Goal: Contribute content: Contribute content

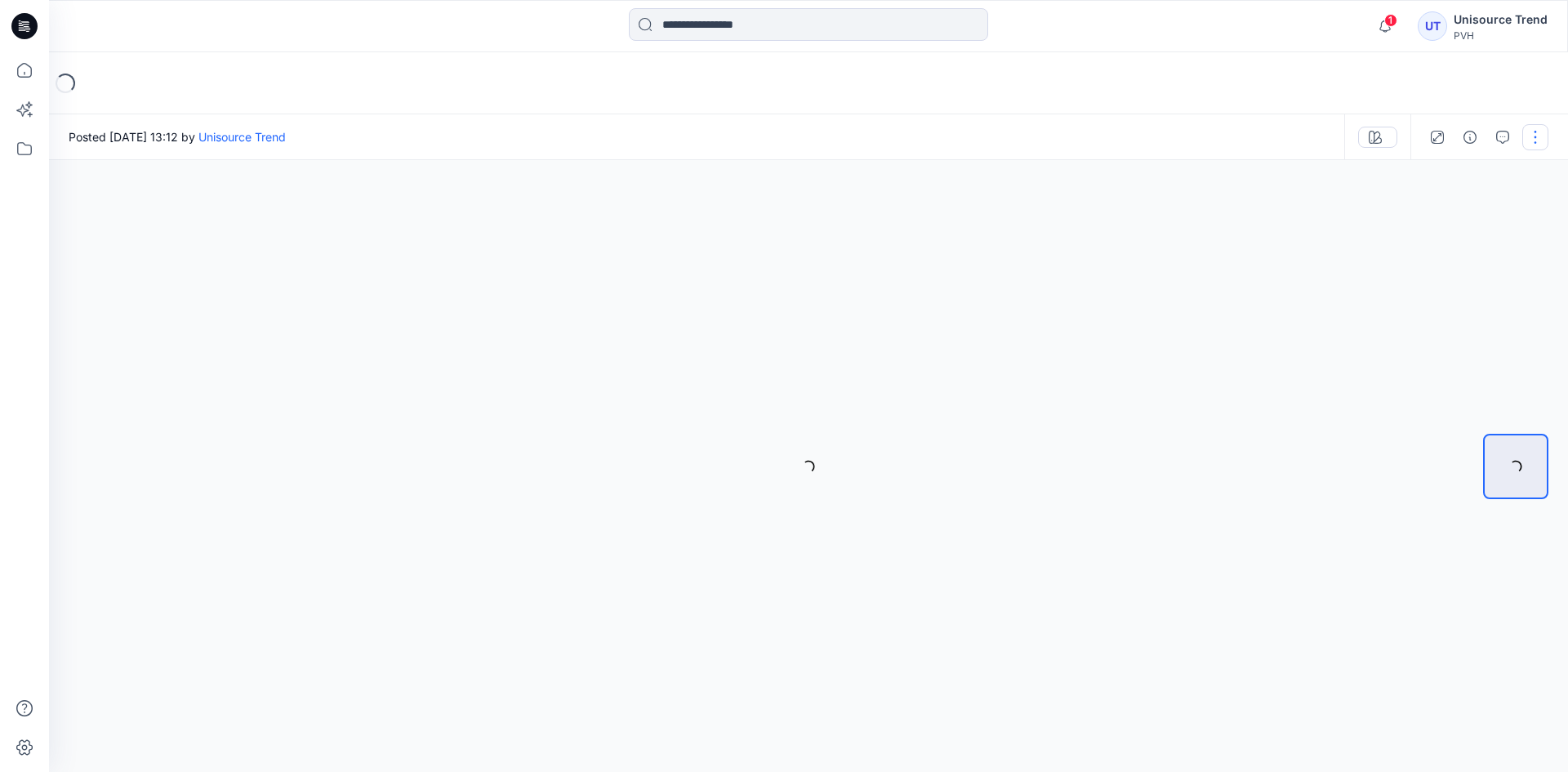
click at [1544, 138] on button "button" at bounding box center [1535, 137] width 26 height 26
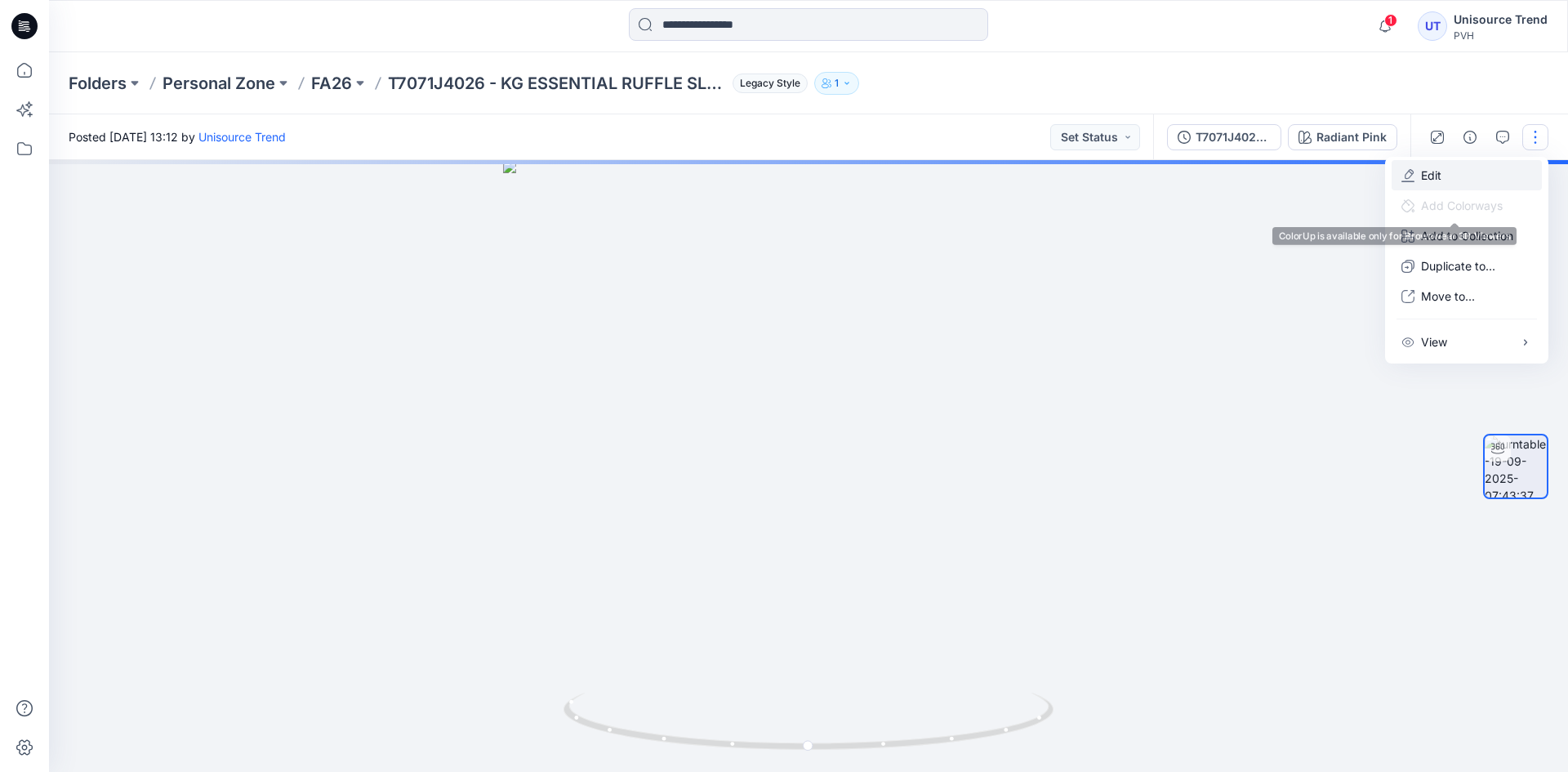
click at [1459, 180] on button "Edit" at bounding box center [1467, 174] width 150 height 30
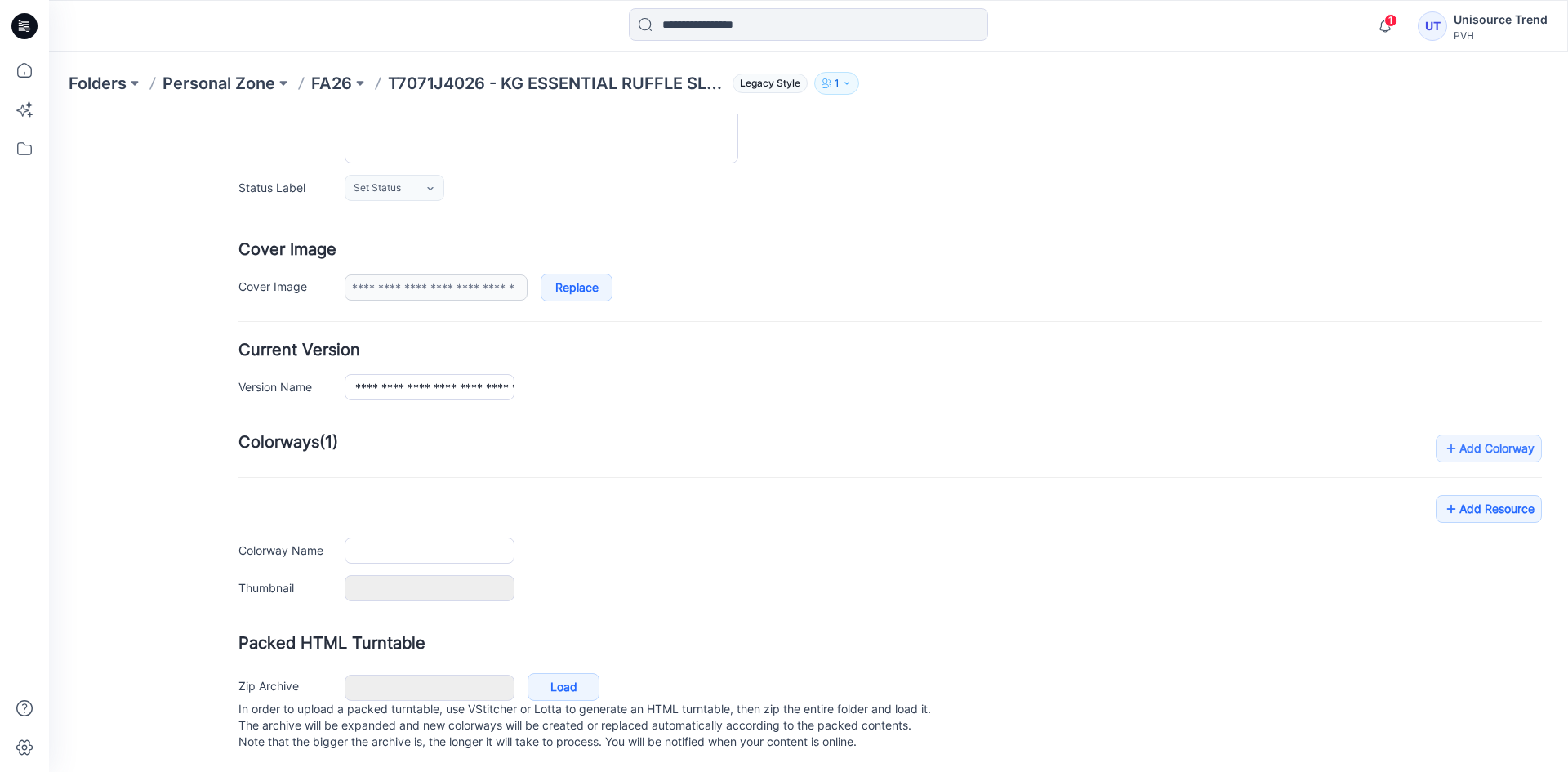
scroll to position [206, 0]
type input "**********"
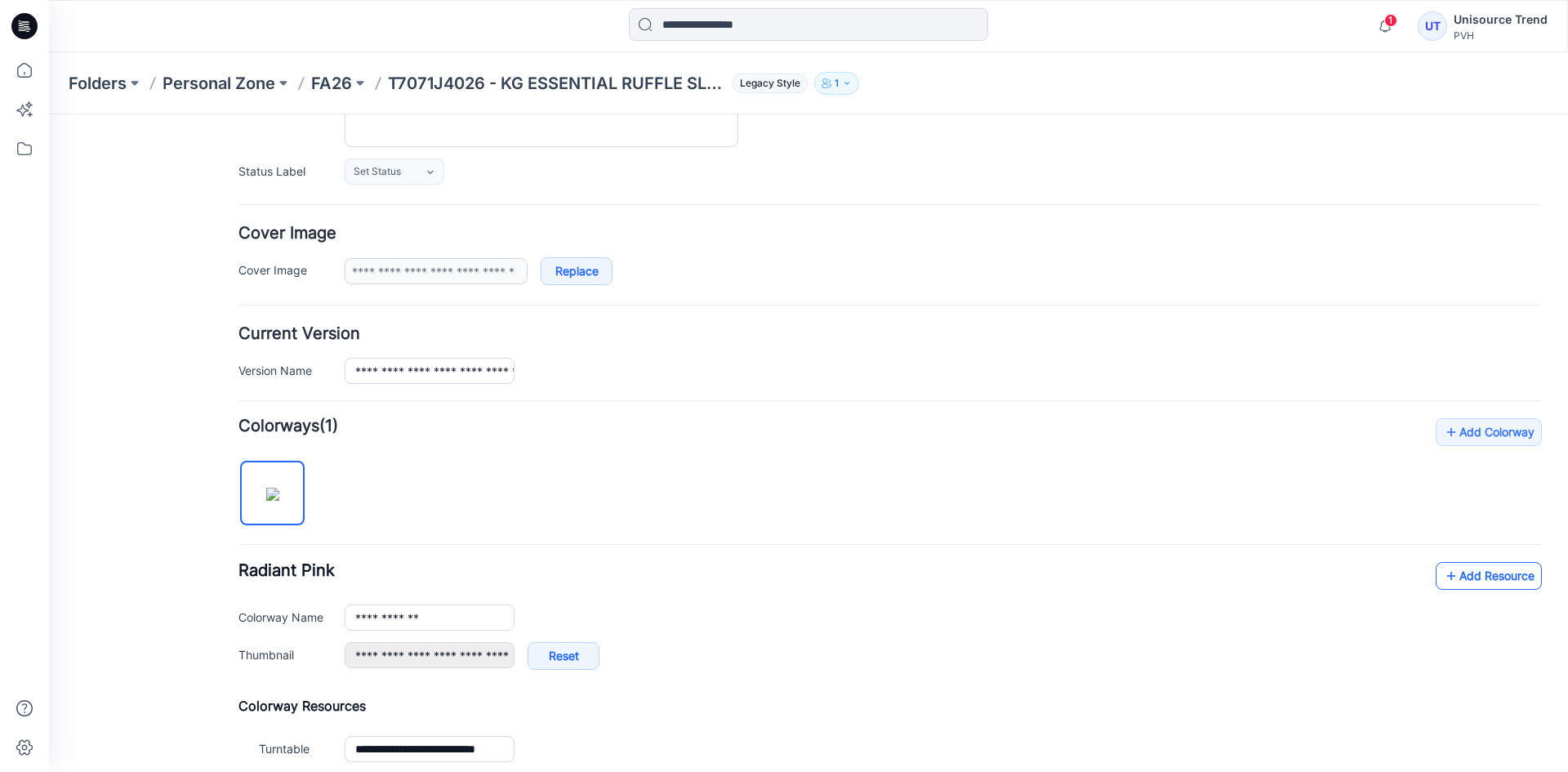
click at [1478, 566] on link "Add Resource" at bounding box center [1489, 576] width 106 height 27
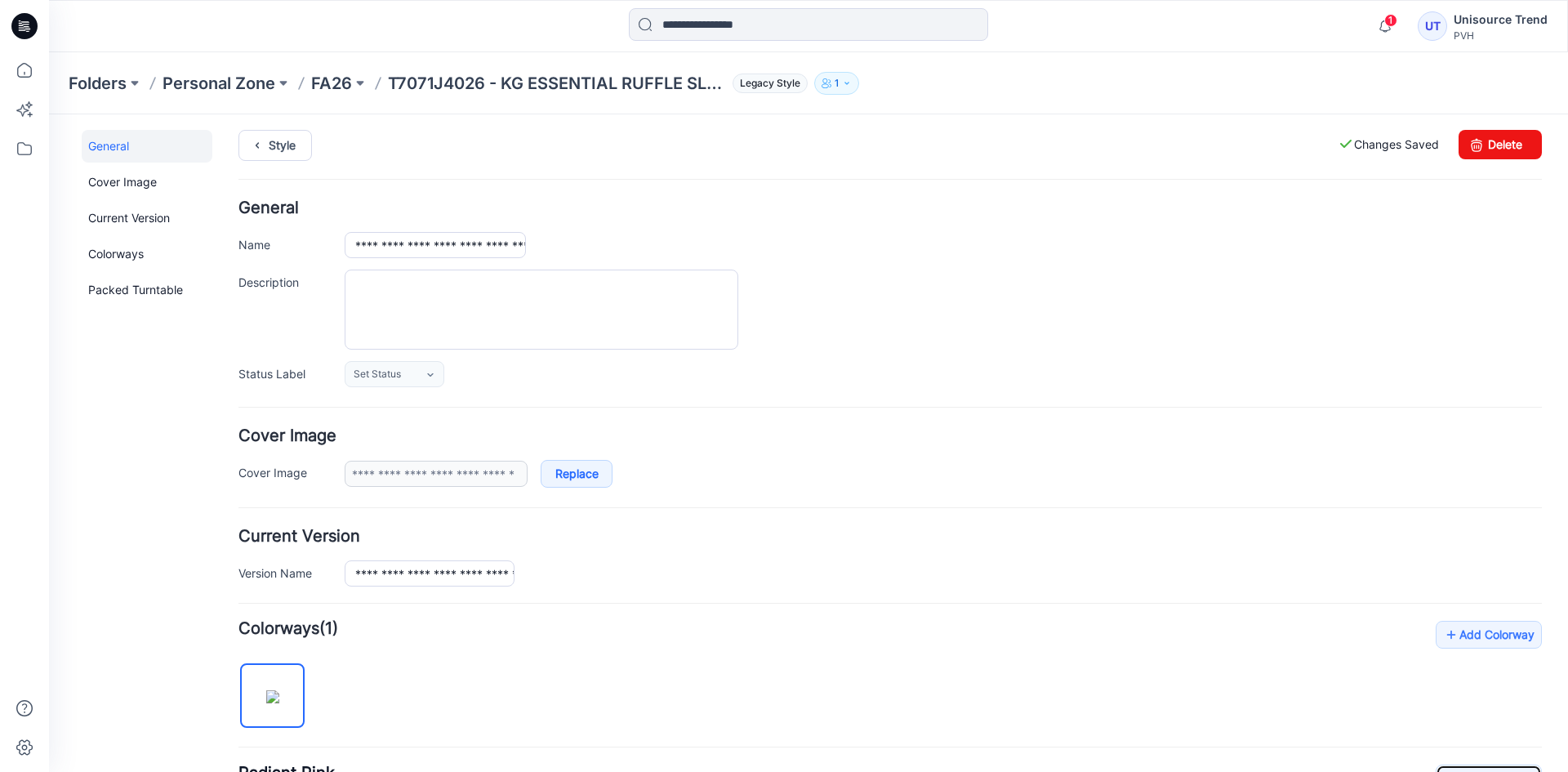
scroll to position [0, 0]
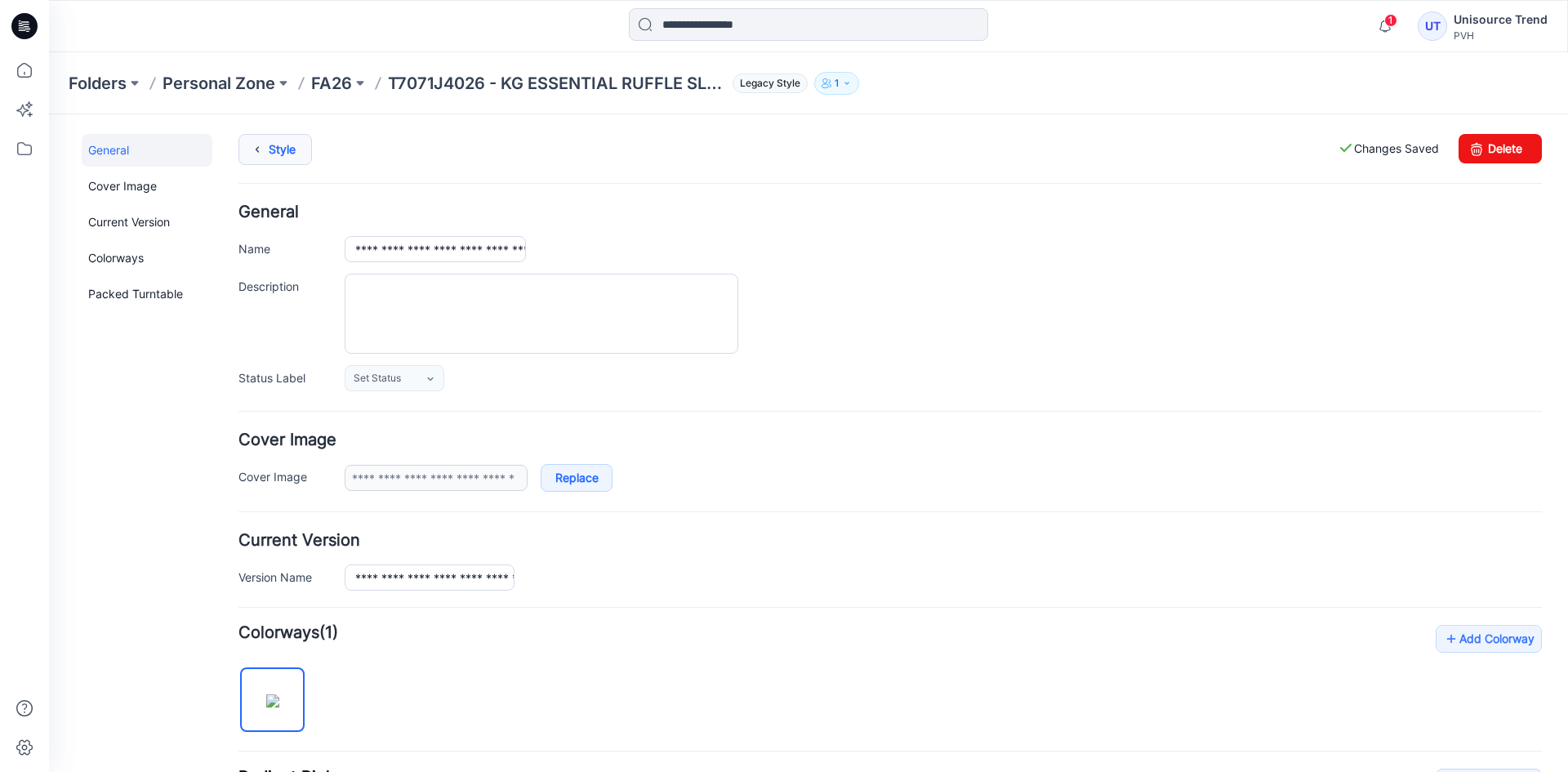
click at [241, 158] on link "Style" at bounding box center [275, 150] width 73 height 31
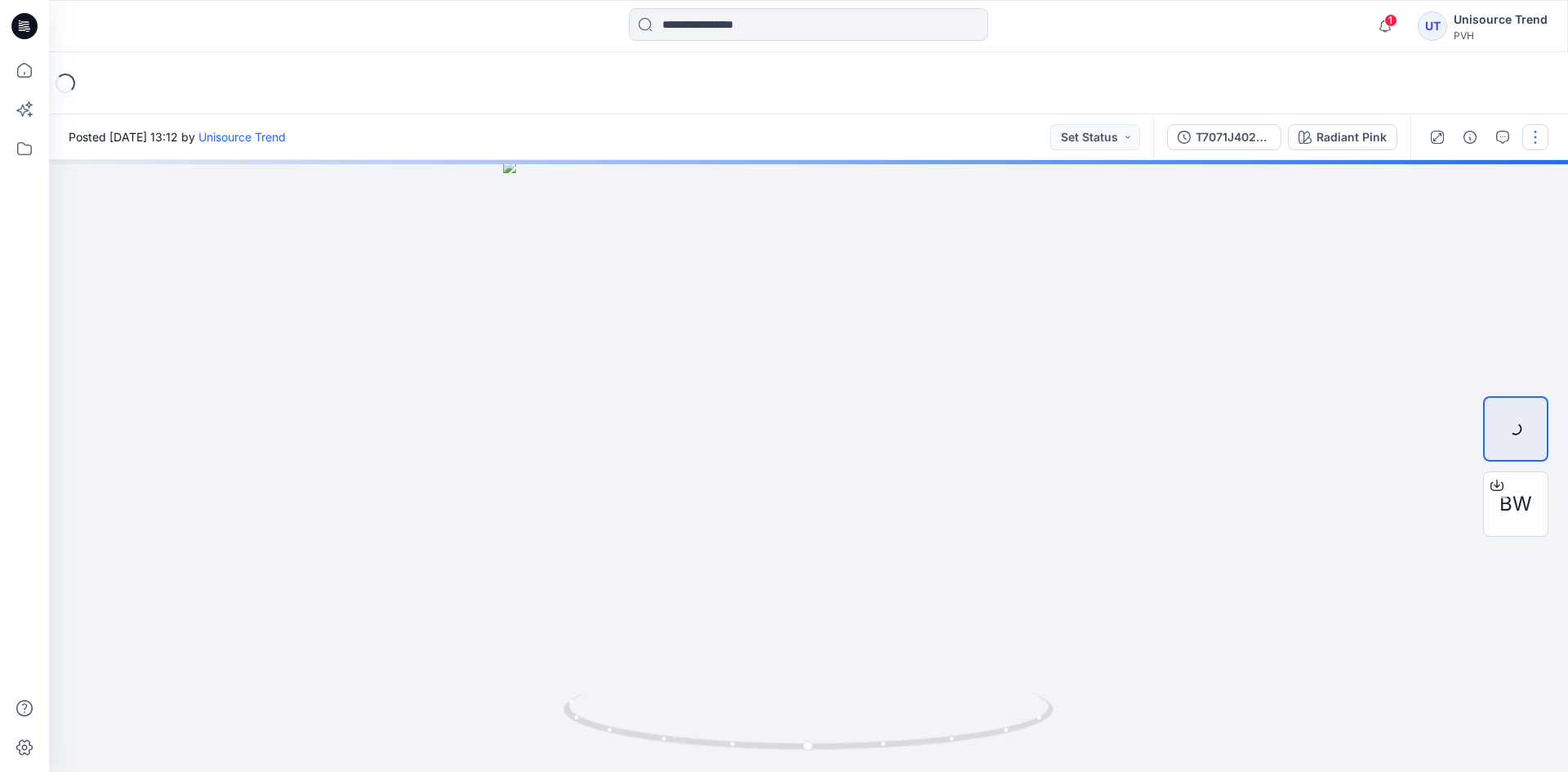
click at [1536, 132] on button "button" at bounding box center [1535, 137] width 26 height 26
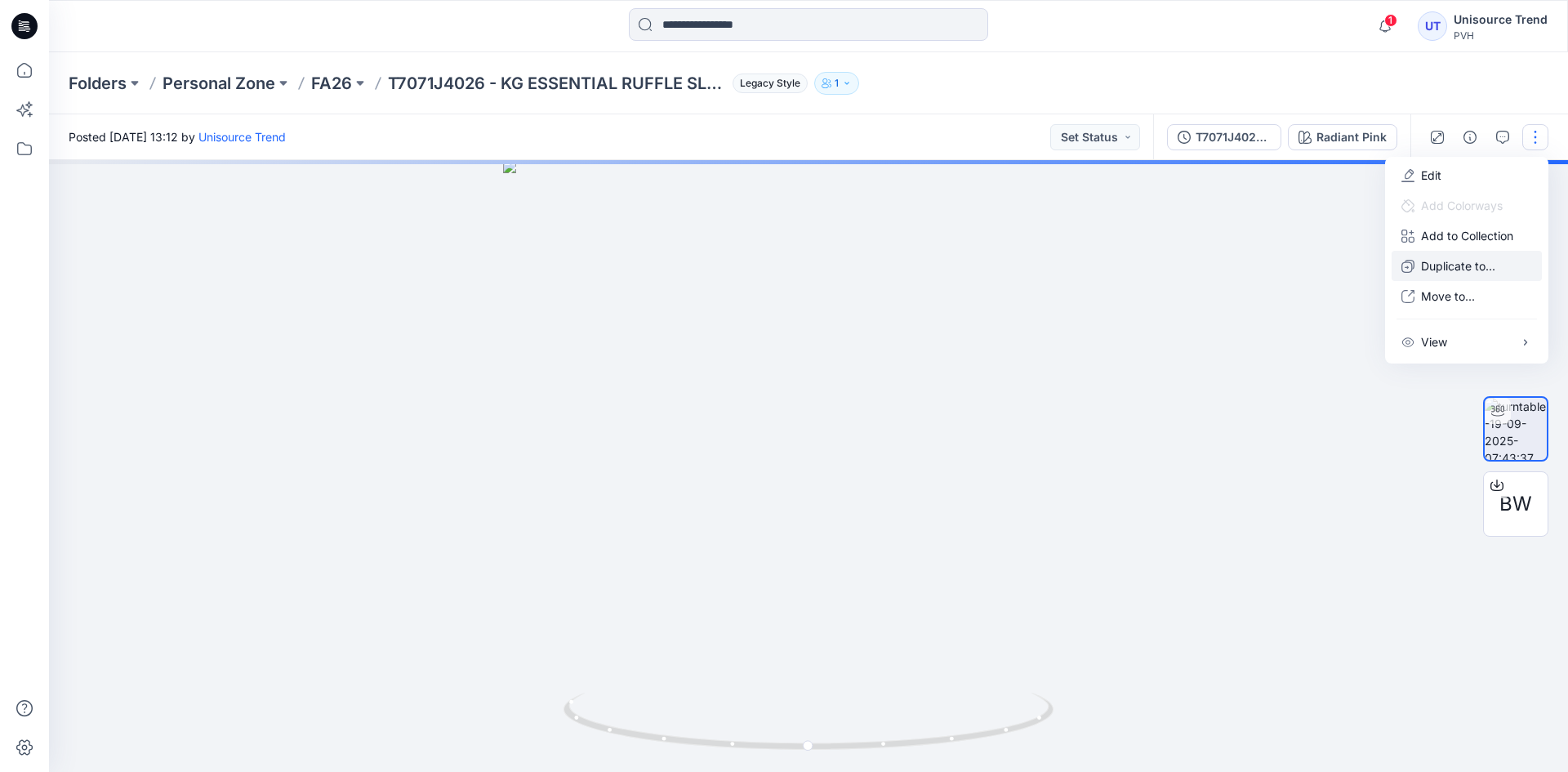
click at [1437, 259] on p "Duplicate to..." at bounding box center [1457, 266] width 74 height 17
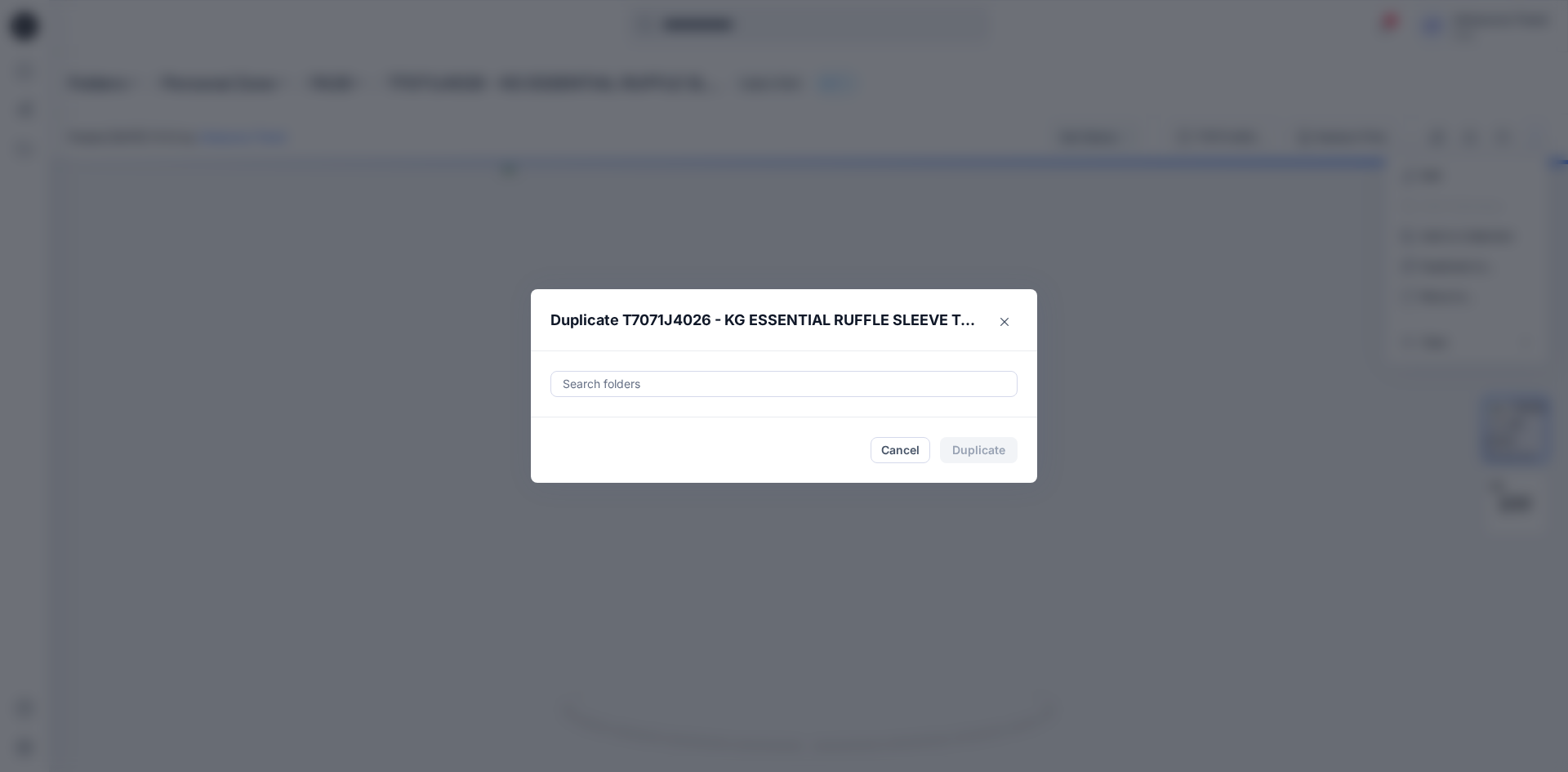
click at [751, 380] on div at bounding box center [784, 383] width 446 height 19
click at [577, 425] on div at bounding box center [575, 425] width 13 height 13
type input "********"
click at [547, 460] on footer "Cancel Duplicate" at bounding box center [784, 450] width 506 height 66
click at [974, 447] on button "Duplicate" at bounding box center [979, 449] width 78 height 26
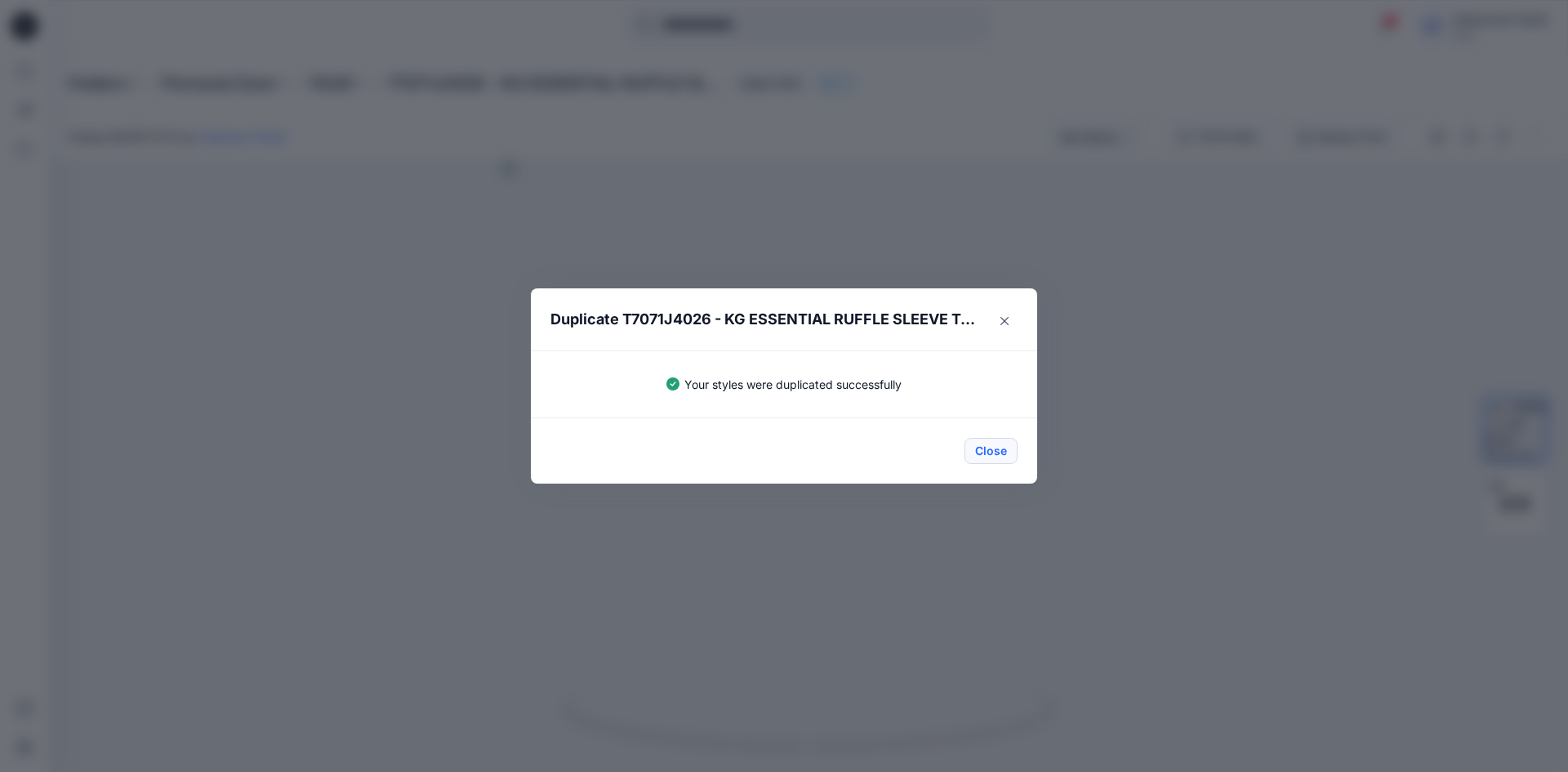
click at [979, 452] on button "Close" at bounding box center [991, 450] width 53 height 26
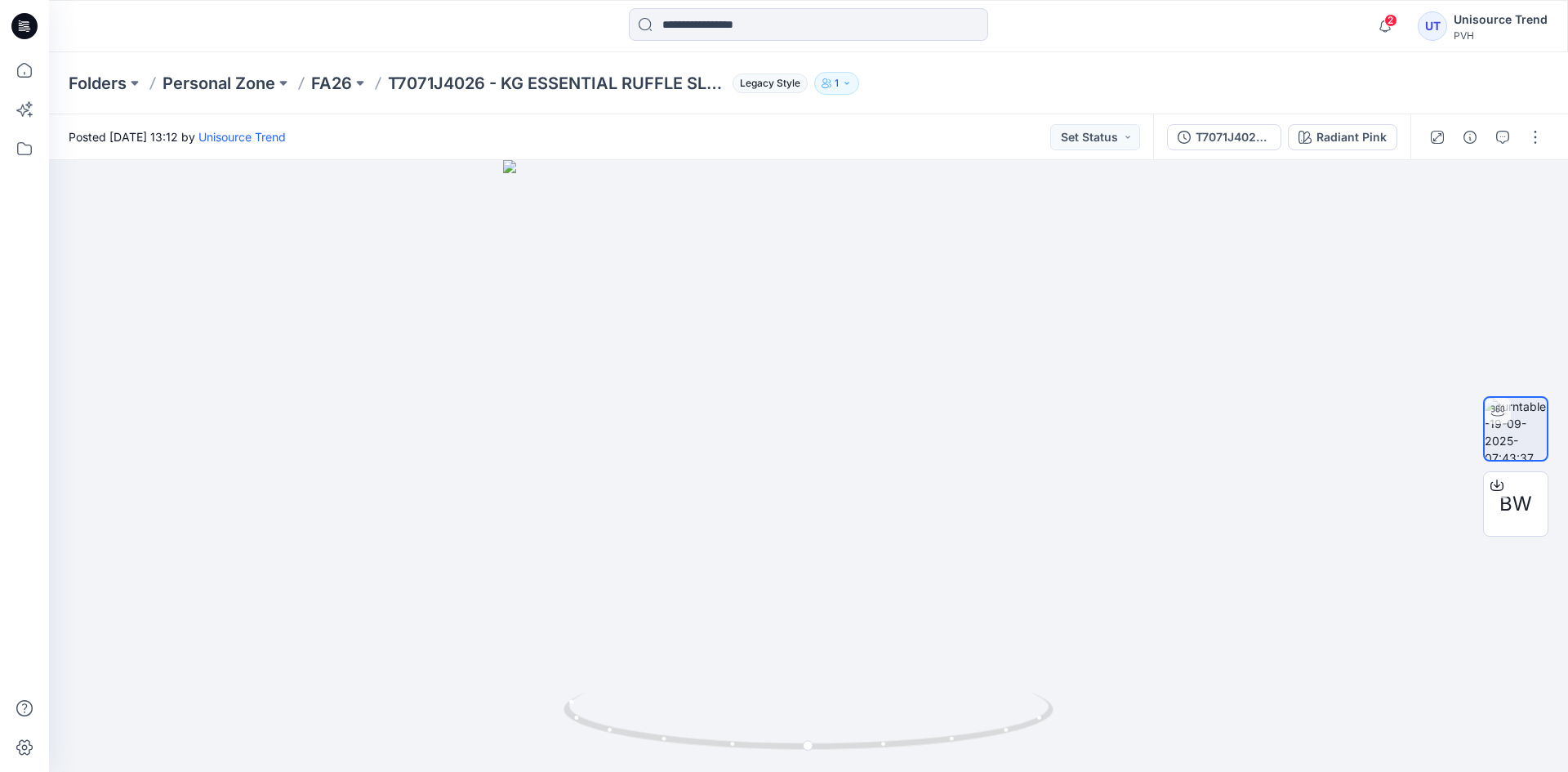
click at [34, 23] on icon at bounding box center [25, 26] width 26 height 26
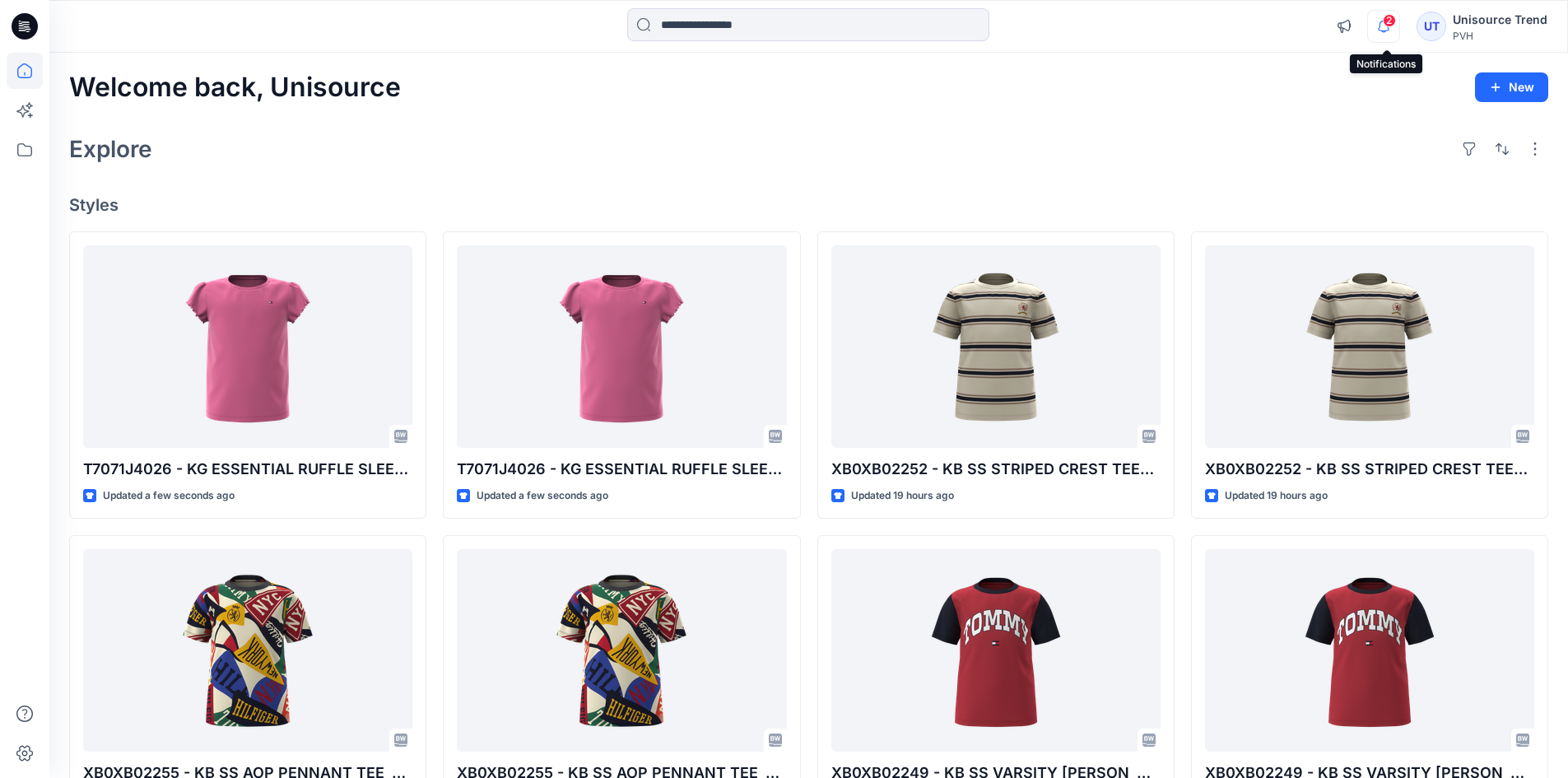
click at [1392, 29] on icon "button" at bounding box center [1384, 27] width 31 height 33
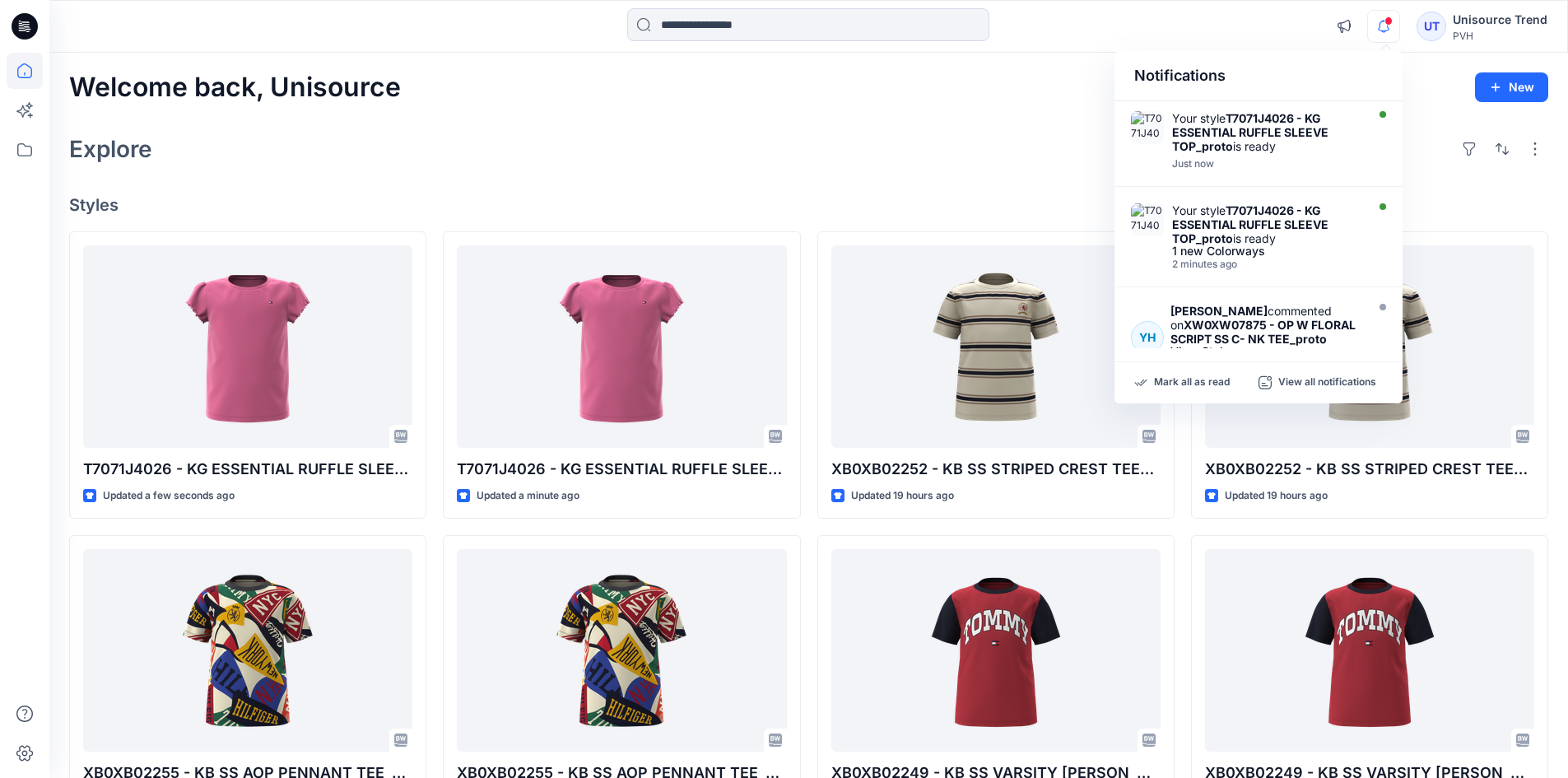
click at [1192, 373] on div "Mark all as read View all notifications" at bounding box center [1258, 382] width 288 height 41
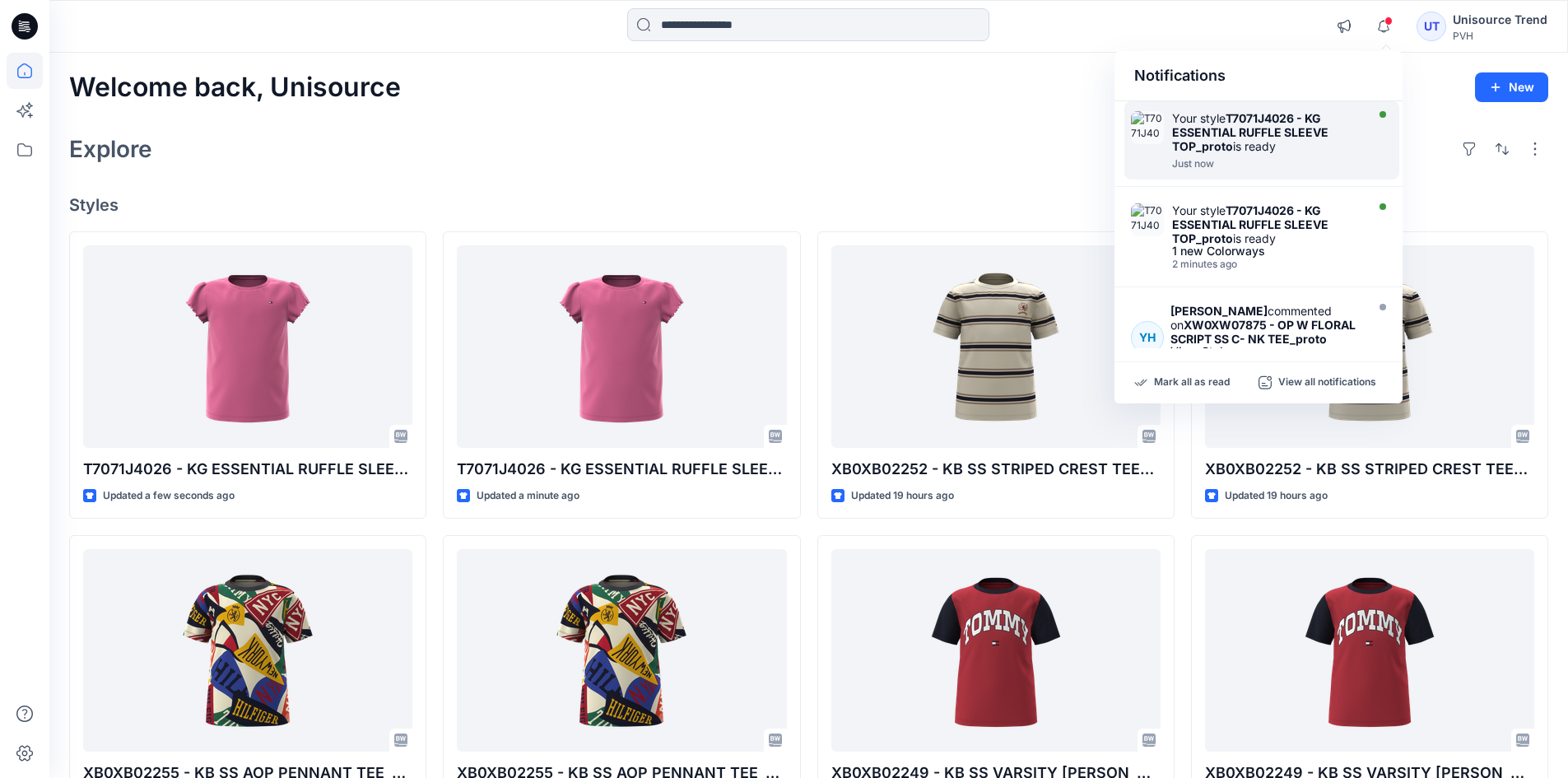
click at [1319, 150] on div "Your style T7071J4026 - KG ESSENTIAL RUFFLE SLEEVE TOP_proto is ready" at bounding box center [1267, 133] width 190 height 42
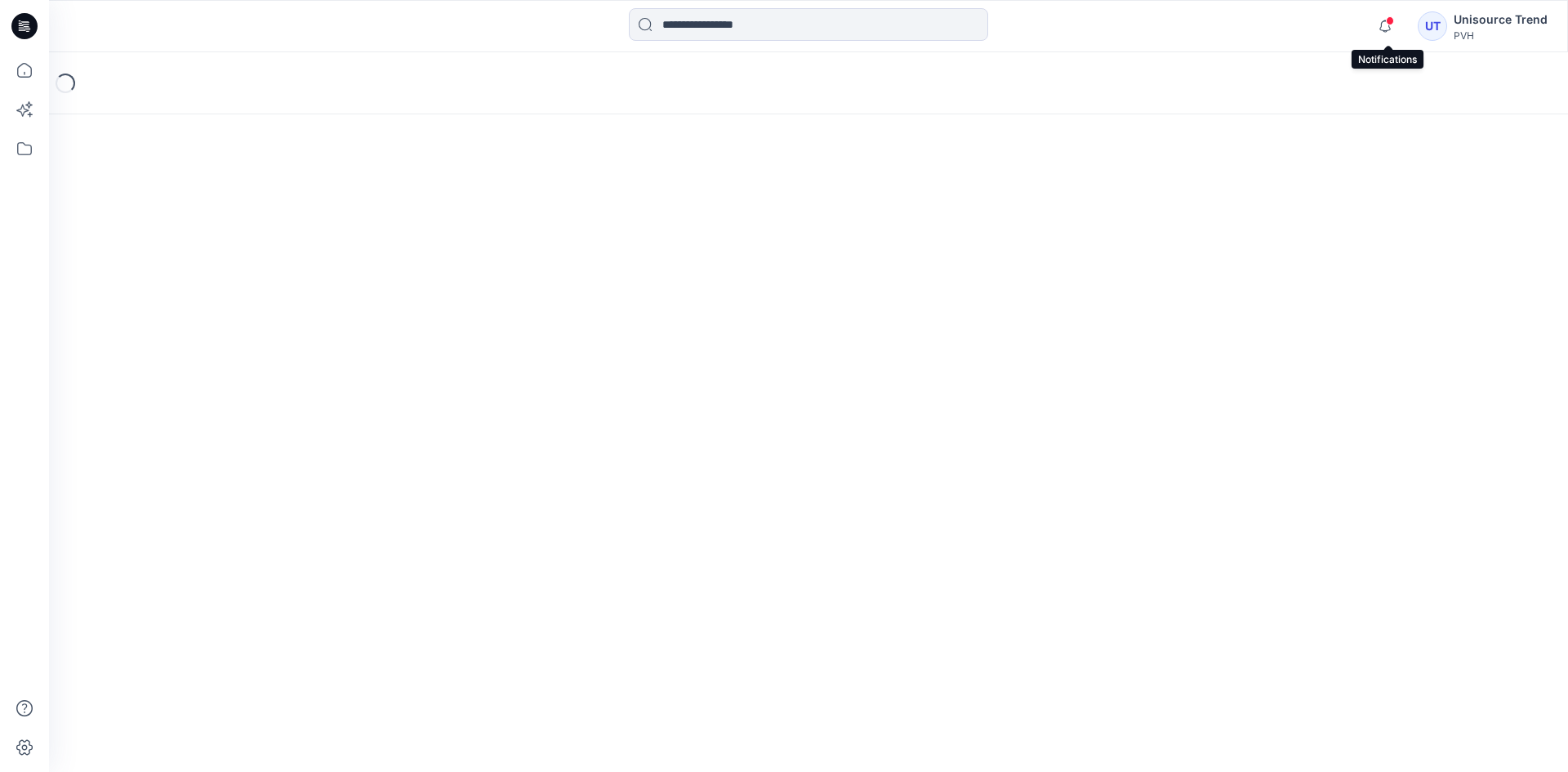
click at [1389, 23] on span at bounding box center [1390, 21] width 8 height 9
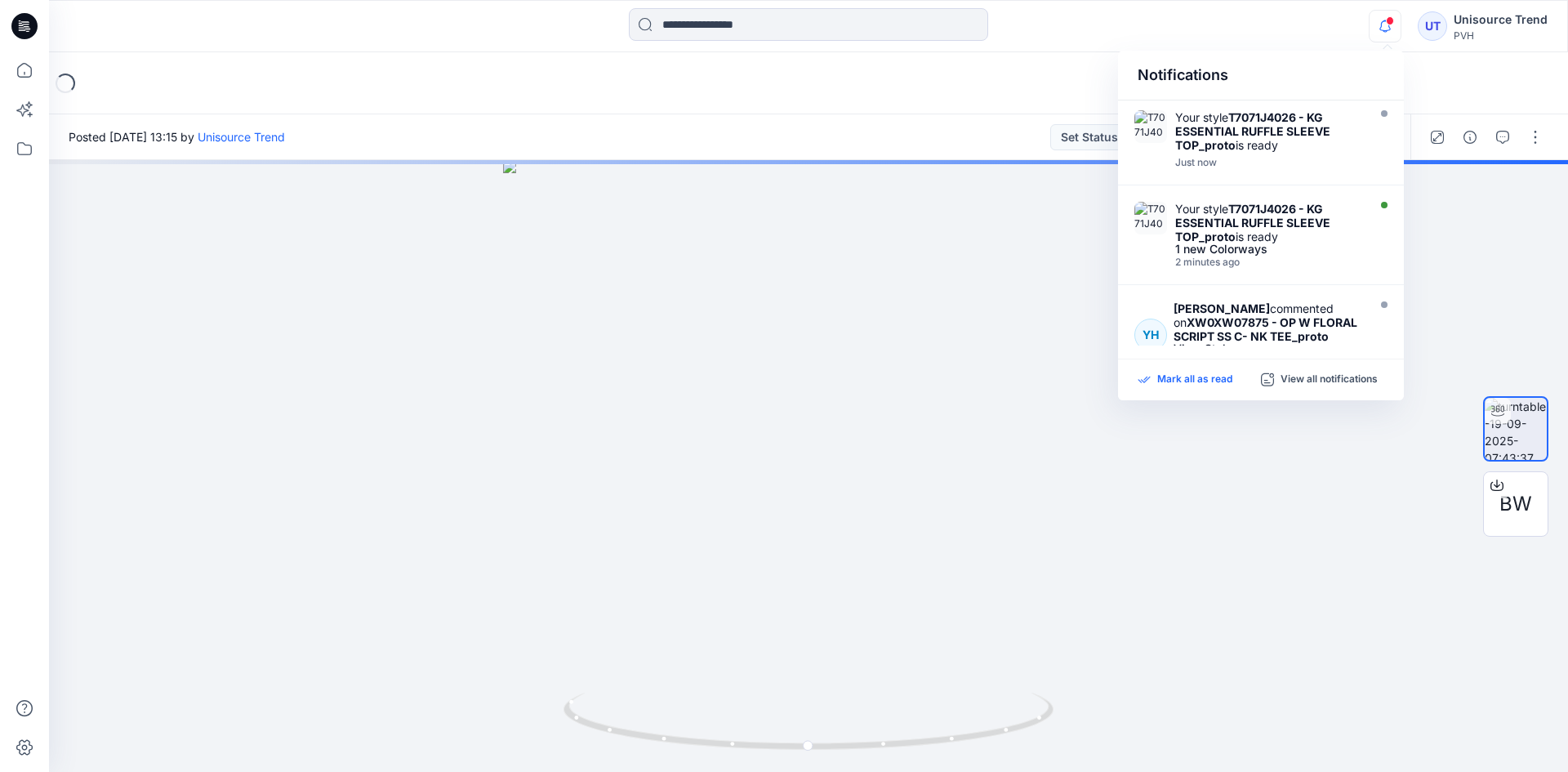
click at [1192, 381] on p "Mark all as read" at bounding box center [1195, 380] width 75 height 15
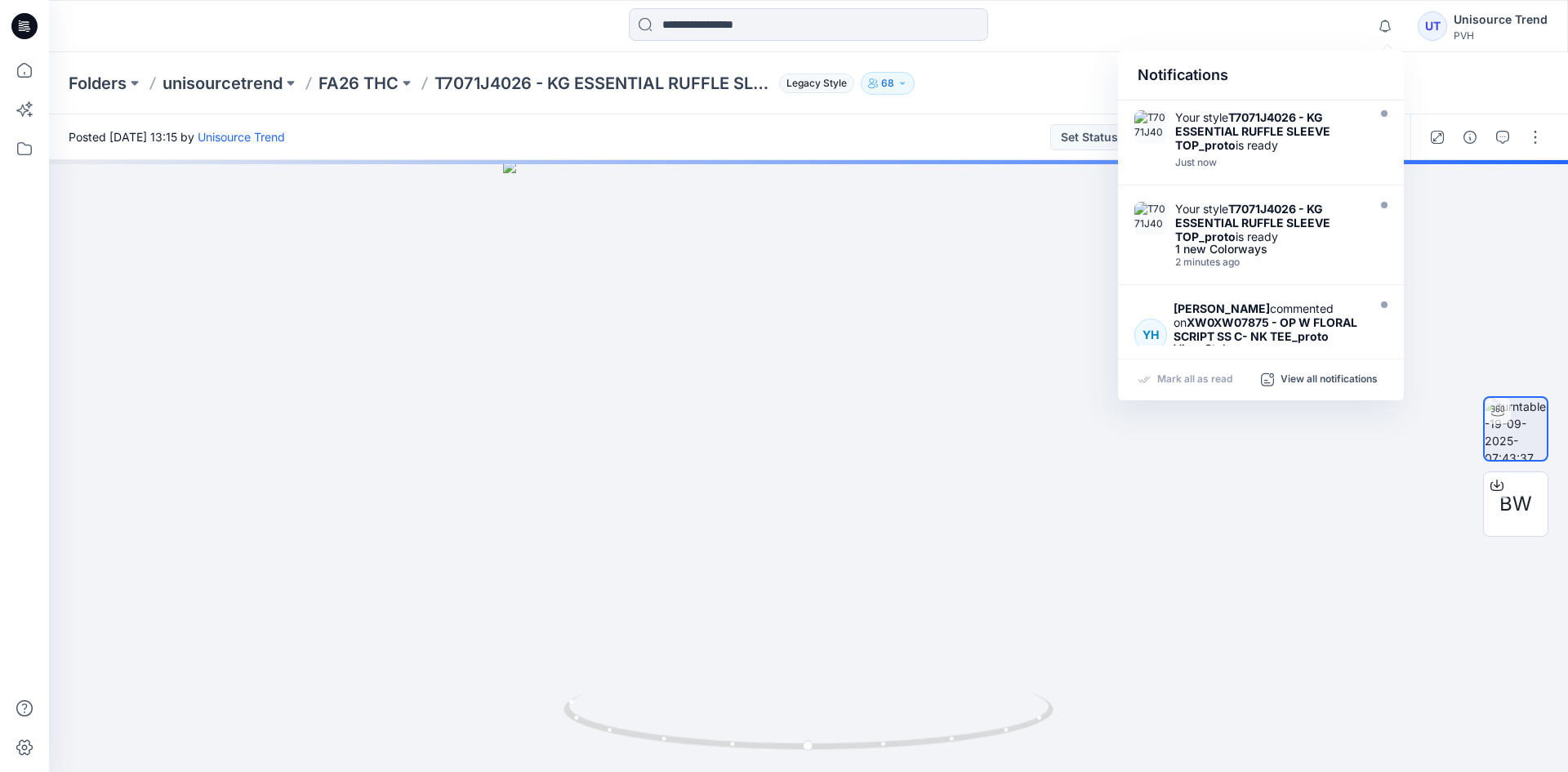
click at [950, 83] on div "Folders unisourcetrend FA26 THC T7071J4026 - KG ESSENTIAL RUFFLE SLEEVE TOP_pro…" at bounding box center [745, 83] width 1352 height 23
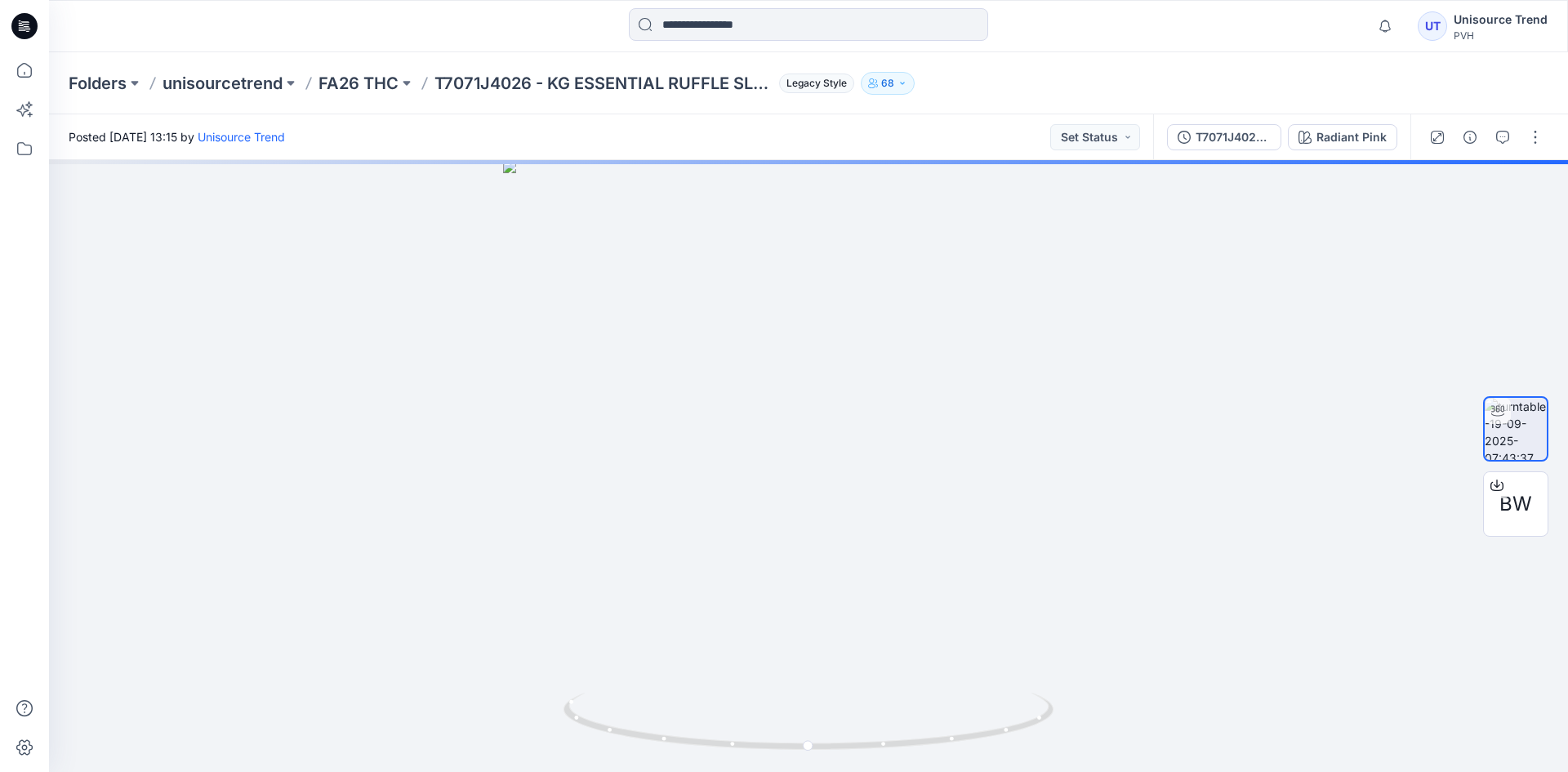
click at [22, 26] on icon at bounding box center [25, 26] width 26 height 26
